Goal: Transaction & Acquisition: Download file/media

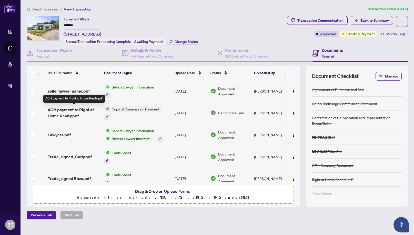
click at [70, 110] on span "ACH payment to Right at Home Realty.pdf" at bounding box center [74, 113] width 52 height 12
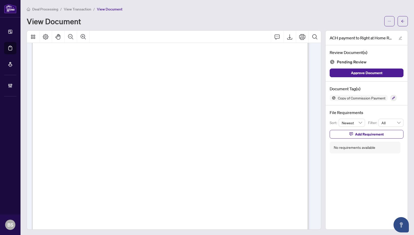
scroll to position [77, 0]
